Goal: Task Accomplishment & Management: Use online tool/utility

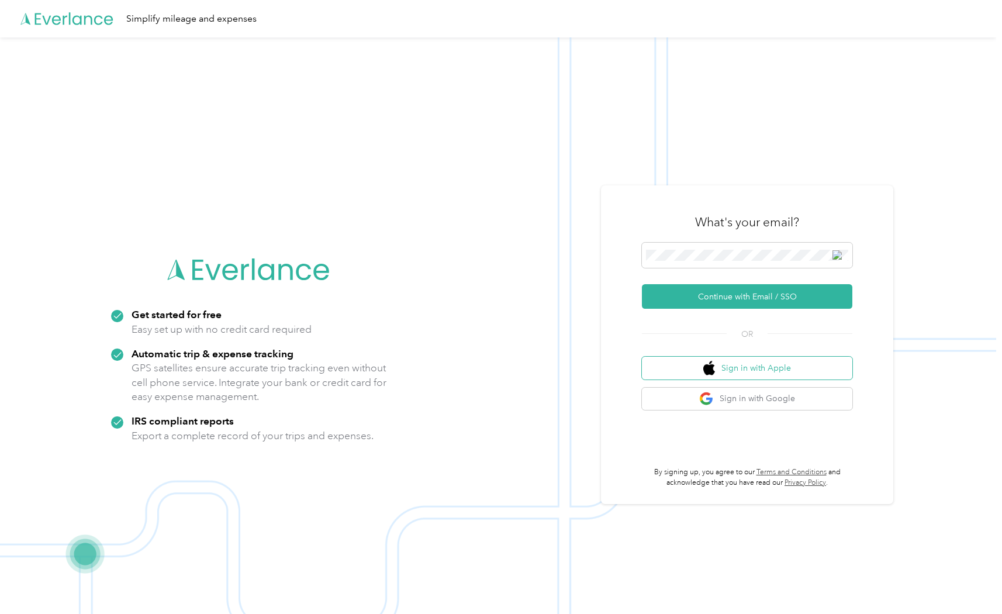
click at [715, 362] on img "button" at bounding box center [709, 368] width 12 height 15
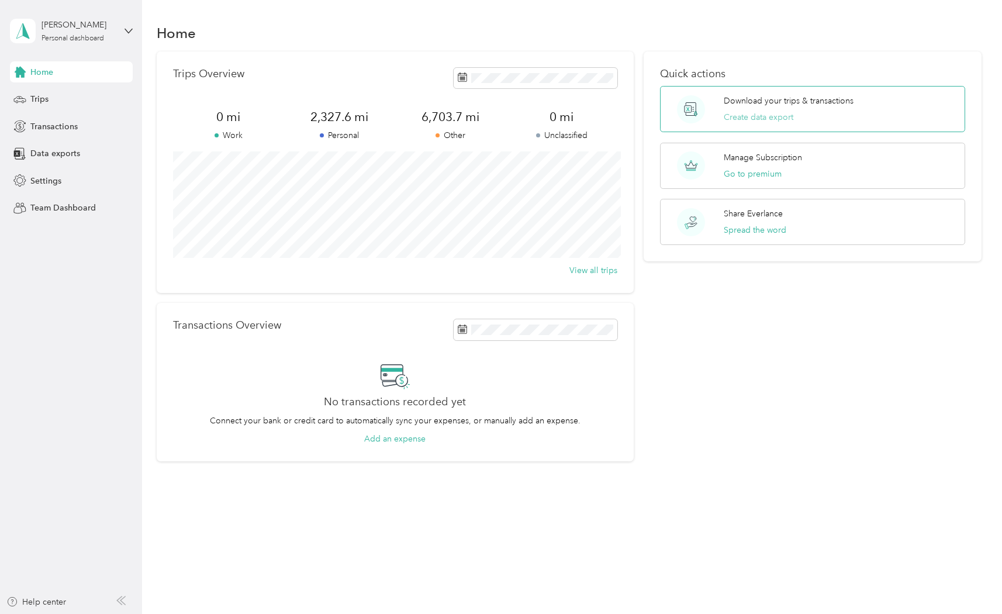
click at [771, 120] on button "Create data export" at bounding box center [758, 117] width 70 height 12
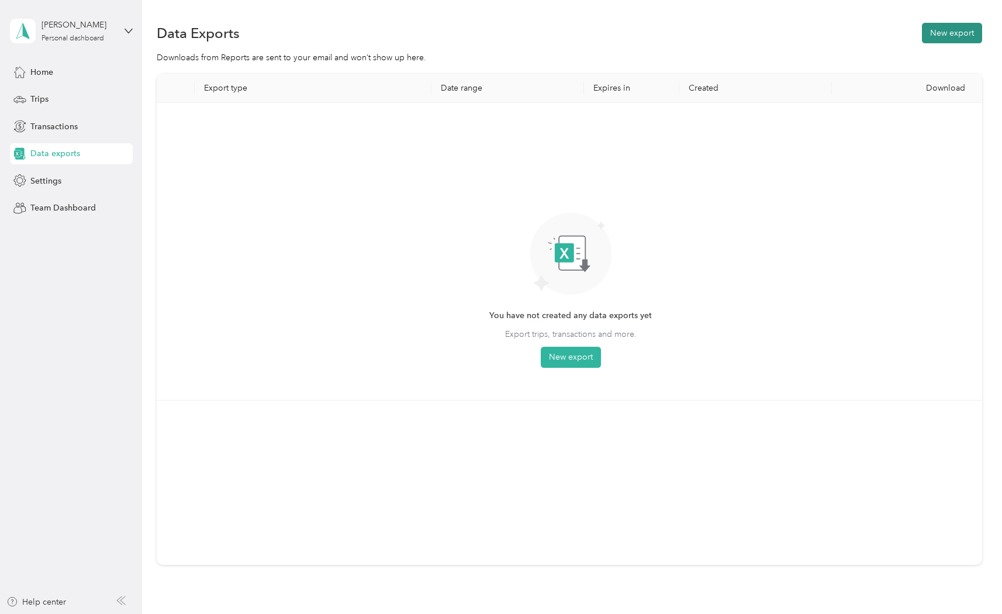
click at [955, 36] on button "New export" at bounding box center [952, 33] width 60 height 20
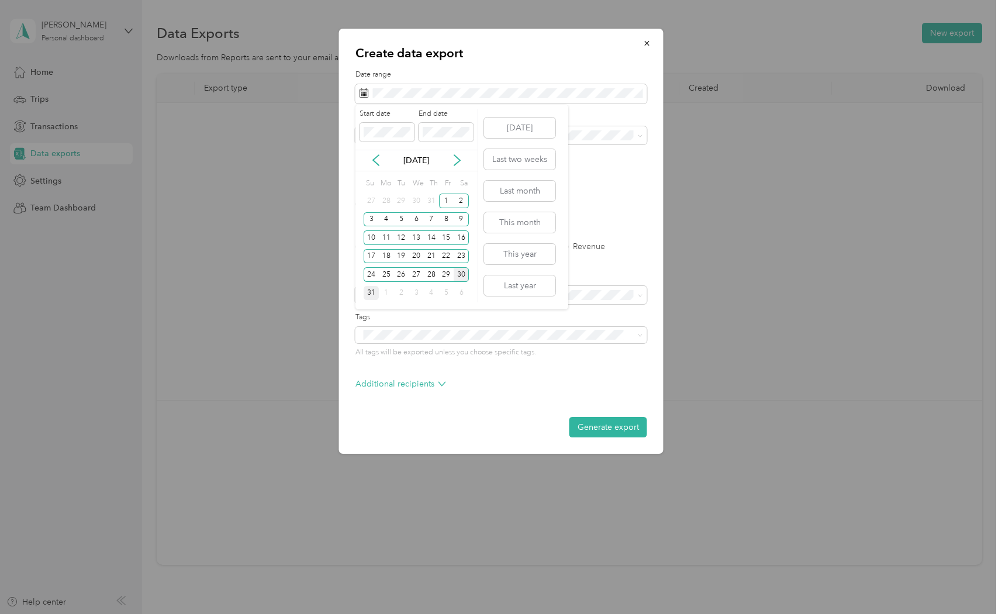
click at [374, 296] on div "31" at bounding box center [370, 293] width 15 height 15
click at [444, 197] on div "1" at bounding box center [446, 200] width 15 height 15
click at [446, 197] on div "1" at bounding box center [446, 200] width 15 height 15
click at [441, 231] on div "15" at bounding box center [446, 237] width 15 height 15
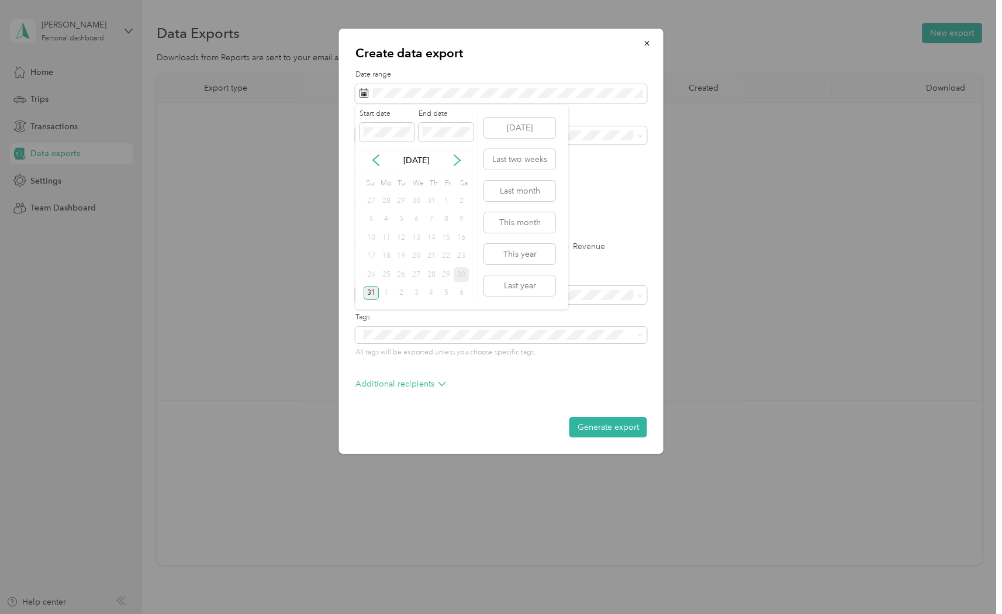
click at [368, 289] on div "31" at bounding box center [370, 293] width 15 height 15
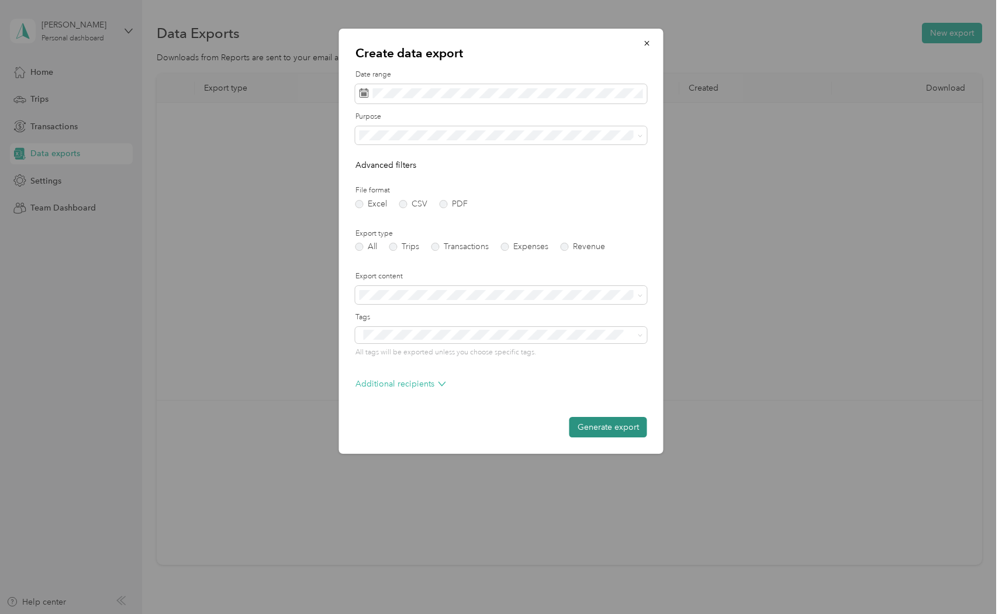
click at [611, 425] on button "Generate export" at bounding box center [608, 427] width 78 height 20
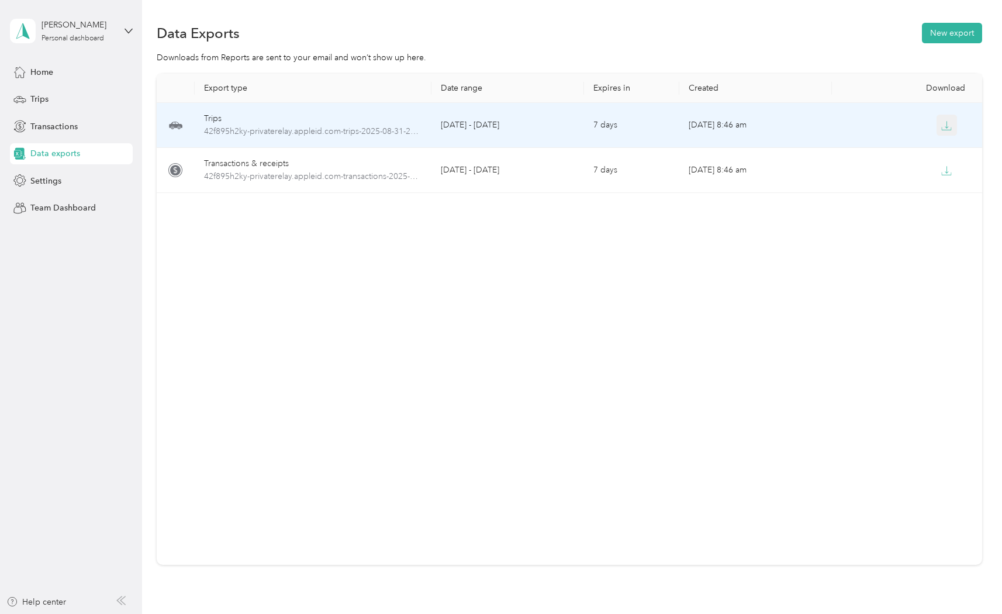
click at [949, 127] on icon "button" at bounding box center [946, 125] width 11 height 11
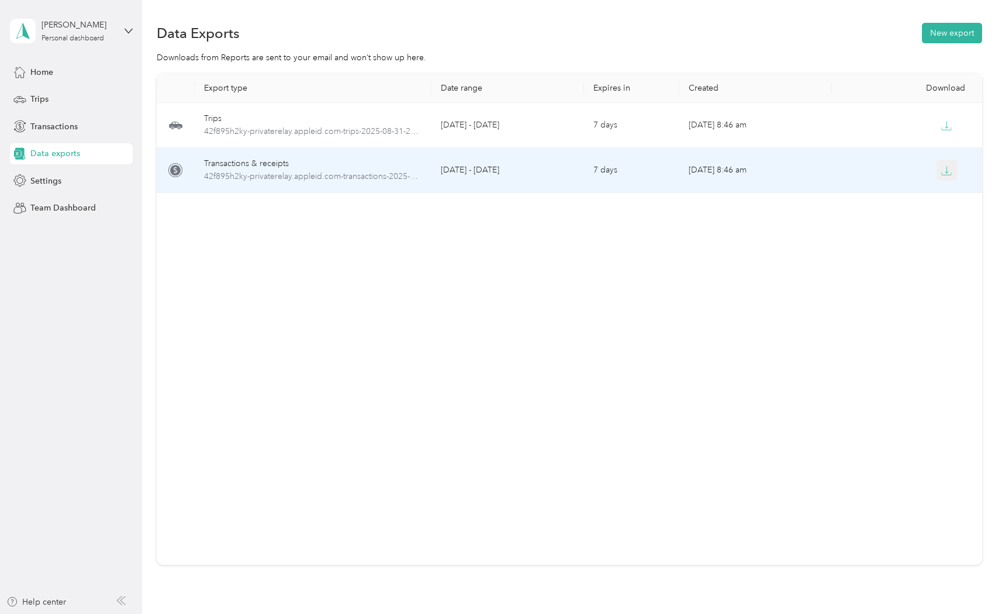
click at [948, 170] on icon "button" at bounding box center [946, 170] width 11 height 11
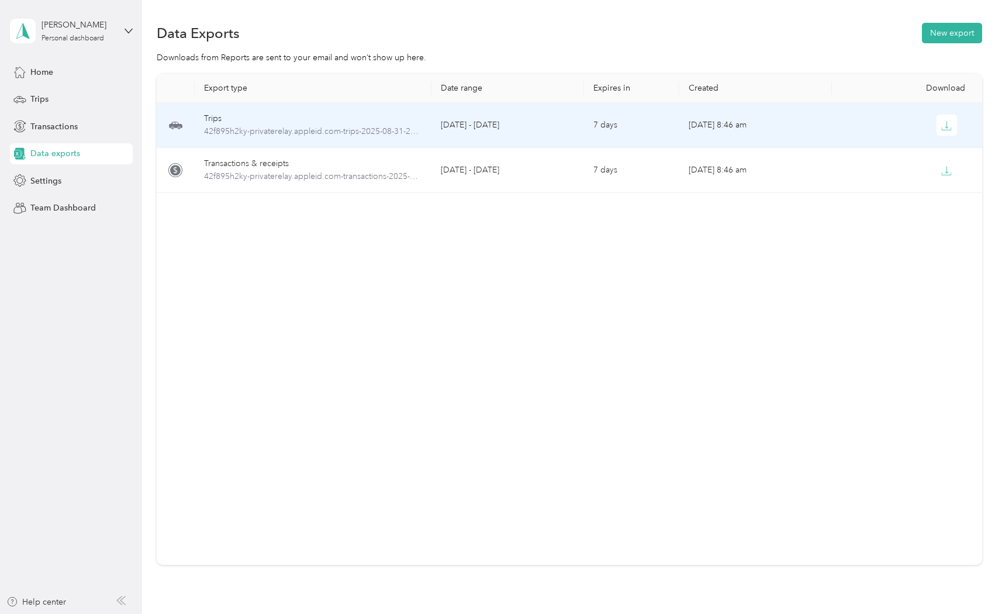
click at [947, 109] on td at bounding box center [908, 125] width 153 height 45
click at [947, 124] on icon "button" at bounding box center [947, 124] width 4 height 7
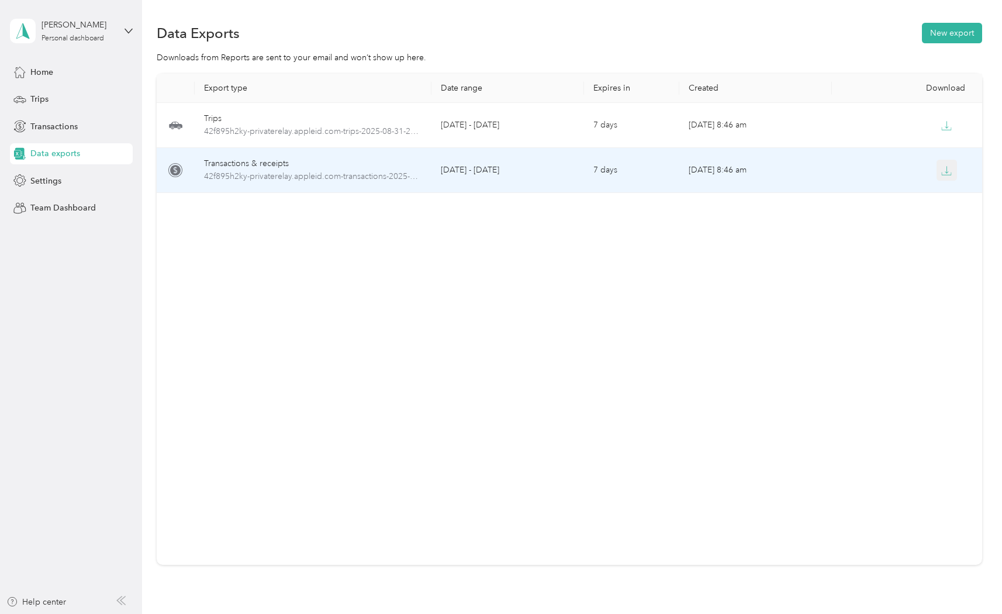
click at [950, 171] on icon "button" at bounding box center [946, 170] width 11 height 11
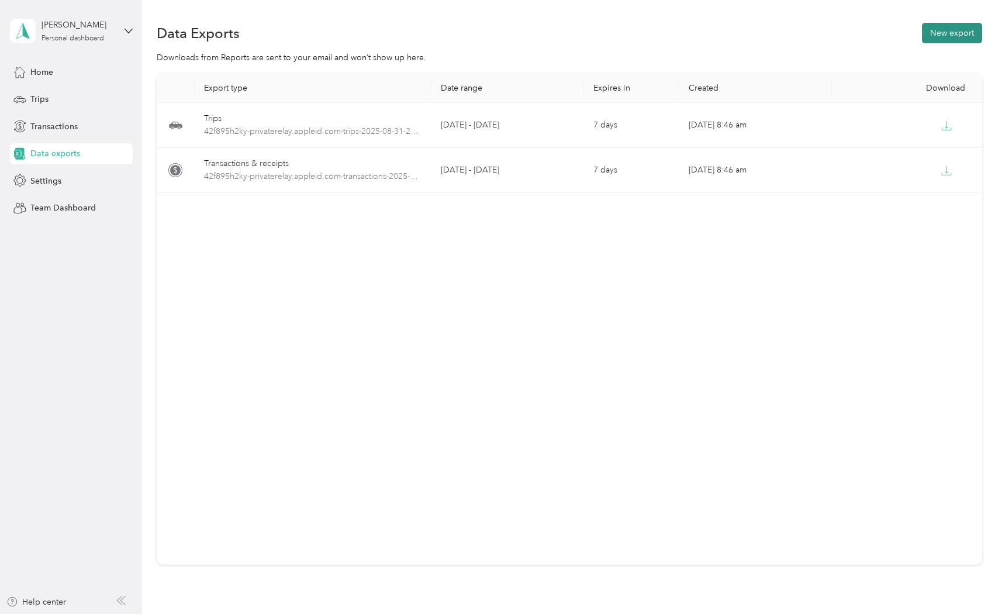
click at [934, 34] on button "New export" at bounding box center [952, 33] width 60 height 20
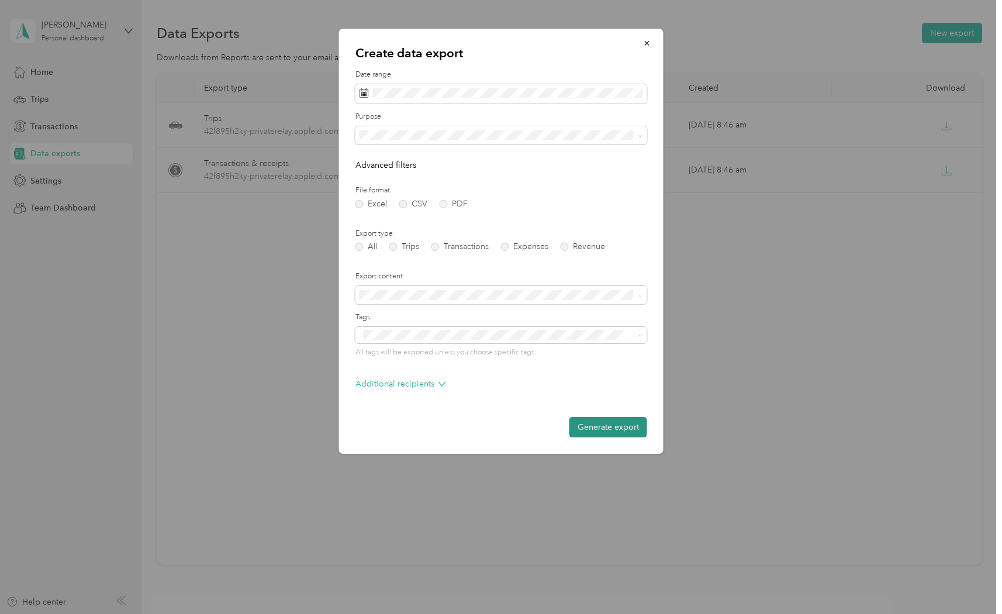
click at [593, 424] on button "Generate export" at bounding box center [608, 427] width 78 height 20
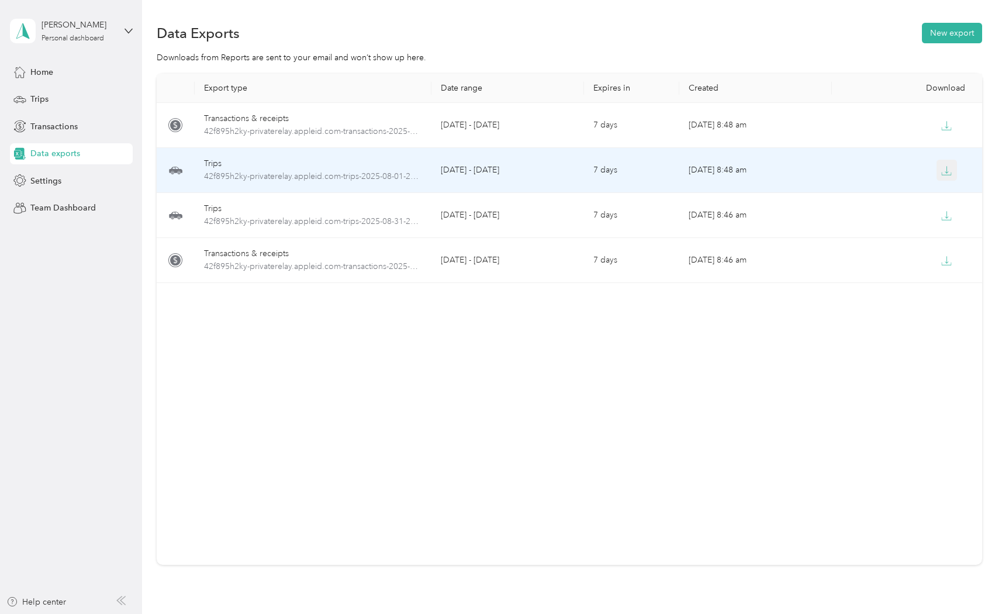
click at [951, 168] on icon "button" at bounding box center [946, 170] width 11 height 11
